Goal: Navigation & Orientation: Find specific page/section

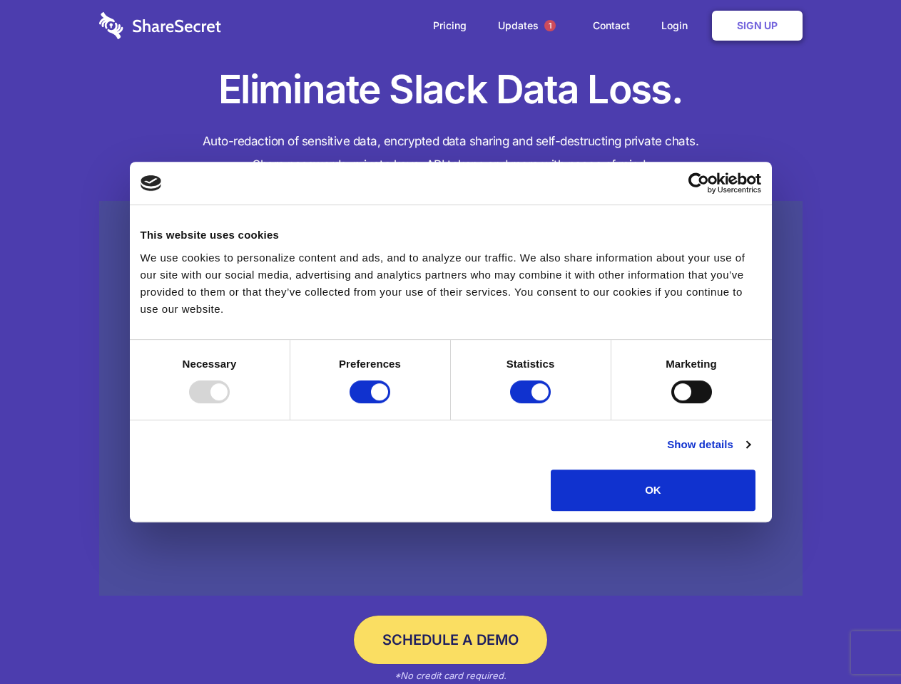
click at [230, 404] on div at bounding box center [209, 392] width 41 height 23
click at [390, 404] on input "Preferences" at bounding box center [369, 392] width 41 height 23
checkbox input "false"
click at [532, 404] on input "Statistics" at bounding box center [530, 392] width 41 height 23
checkbox input "false"
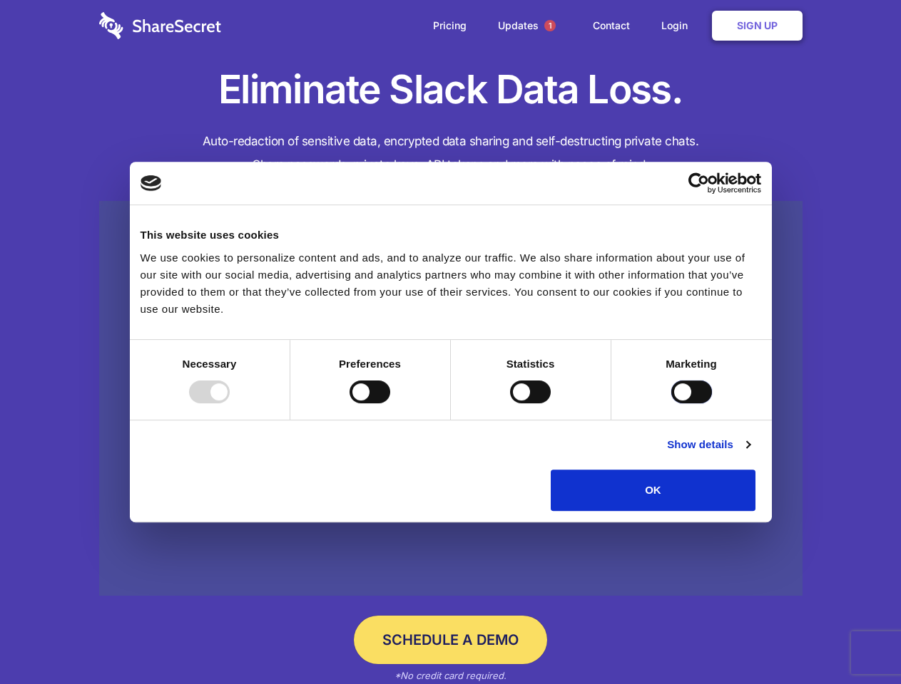
click at [671, 404] on input "Marketing" at bounding box center [691, 392] width 41 height 23
checkbox input "true"
click at [749, 453] on link "Show details" at bounding box center [708, 444] width 83 height 17
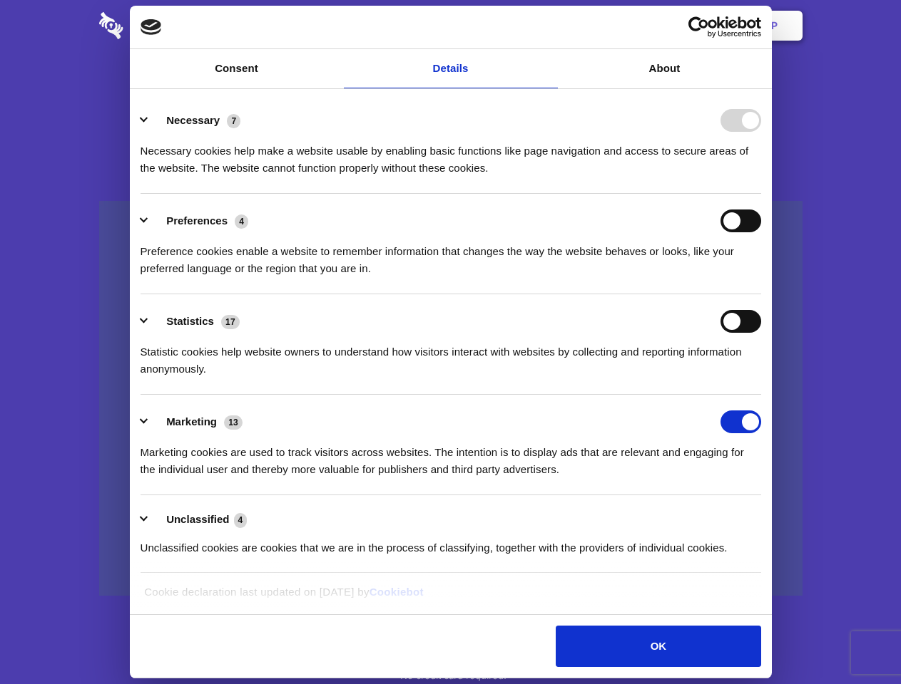
click at [761, 194] on li "Necessary 7 Necessary cookies help make a website usable by enabling basic func…" at bounding box center [450, 143] width 620 height 101
click at [549, 26] on span "1" at bounding box center [549, 25] width 11 height 11
